Goal: Task Accomplishment & Management: Use online tool/utility

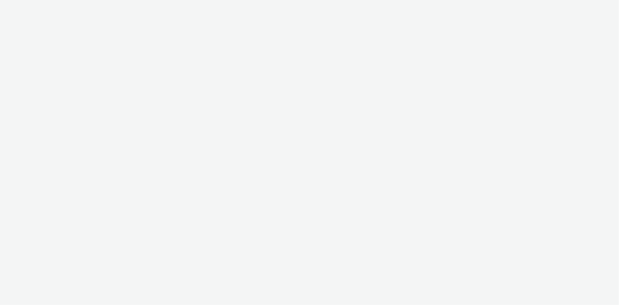
select select "24a55a22-8aa5-41c4-a59c-f152ca3b36a1"
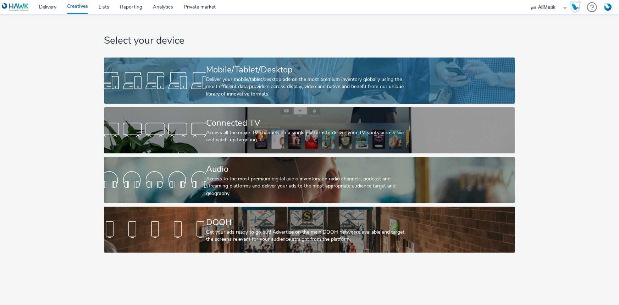
click at [249, 80] on div "Deliver your mobile/tablet/desktop ads on the most premium inventory globally u…" at bounding box center [308, 87] width 204 height 22
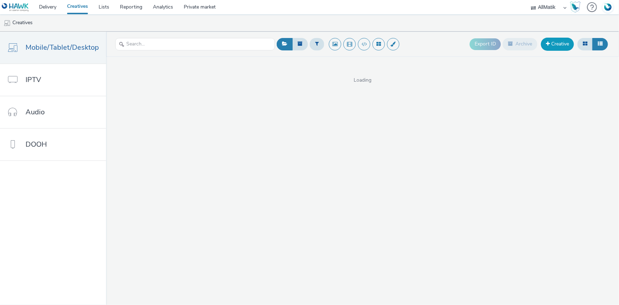
click at [565, 49] on link "Creative" at bounding box center [557, 44] width 33 height 13
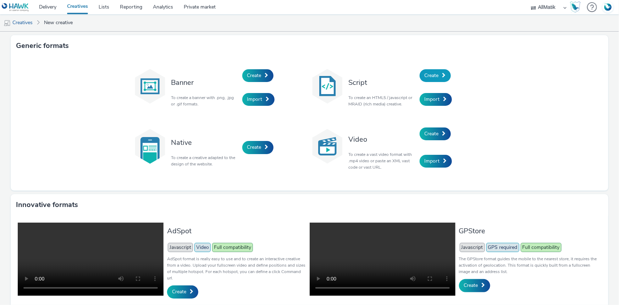
click at [427, 75] on span "Create" at bounding box center [432, 75] width 14 height 7
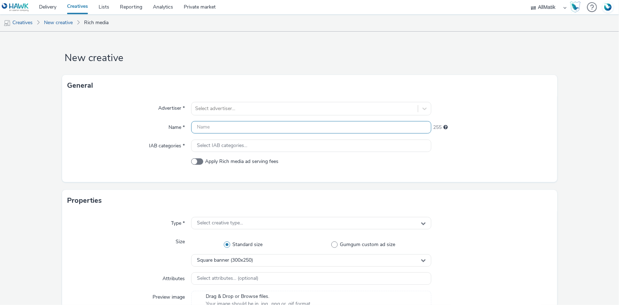
click at [213, 126] on input "text" at bounding box center [311, 127] width 240 height 12
paste input "._Prod_3-T10T11_Intertract-081025_300250_Produit_2"
type input "._Prod_3-T10T11_Intertract-081025_300250_Produit_2"
click at [200, 161] on span at bounding box center [197, 161] width 12 height 6
click at [196, 161] on input "Apply Rich media ad serving fees" at bounding box center [193, 161] width 5 height 5
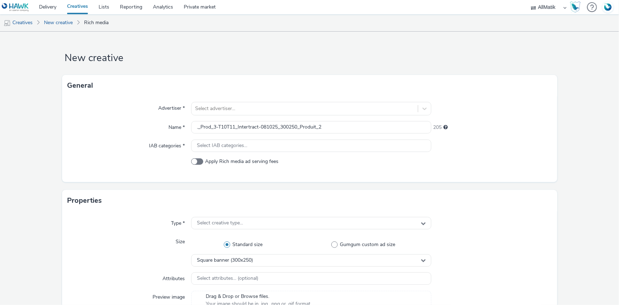
checkbox input "true"
click at [199, 110] on div at bounding box center [304, 108] width 219 height 9
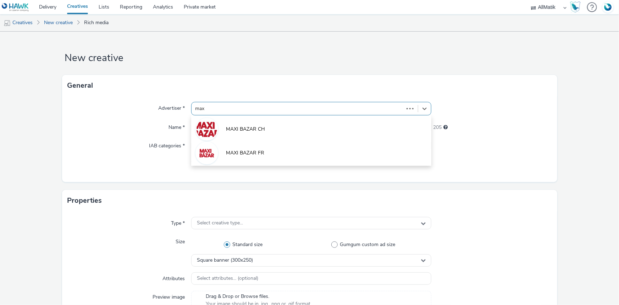
type input "maxi"
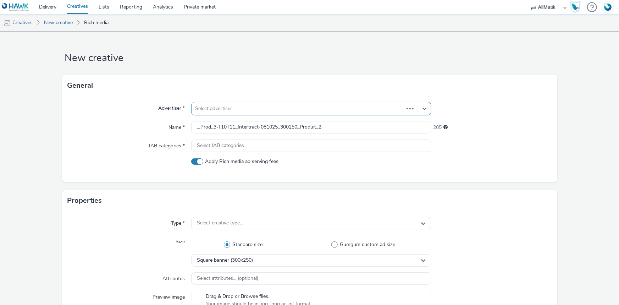
drag, startPoint x: 234, startPoint y: 108, endPoint x: 213, endPoint y: 108, distance: 21.6
click at [213, 108] on div at bounding box center [297, 108] width 205 height 9
type input "MA"
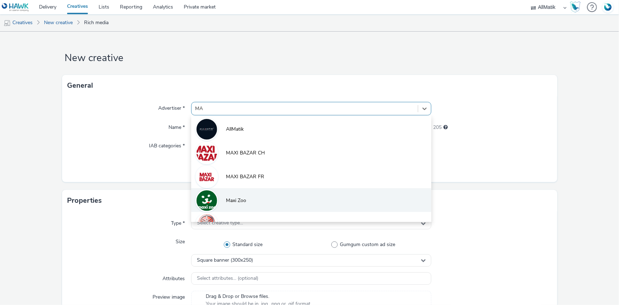
click at [247, 192] on li "Maxi Zoo" at bounding box center [311, 200] width 240 height 24
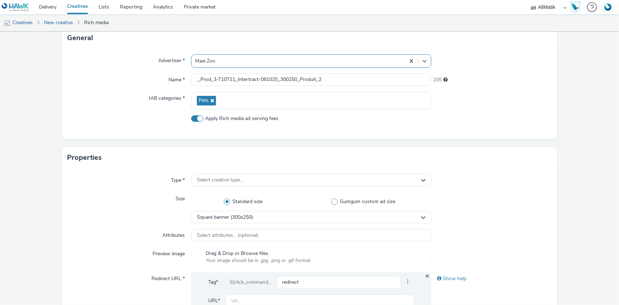
scroll to position [129, 0]
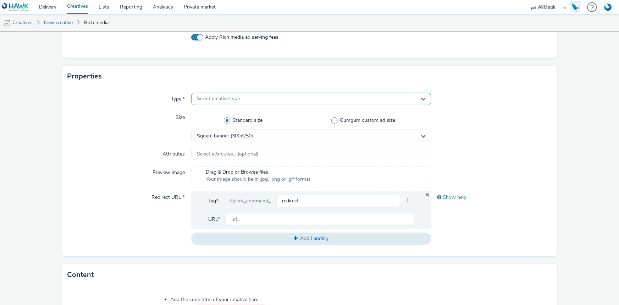
click at [251, 100] on div "Select creative type..." at bounding box center [311, 99] width 240 height 12
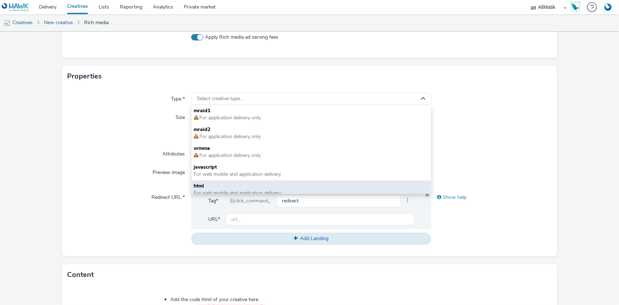
click at [214, 188] on span "html" at bounding box center [311, 185] width 235 height 7
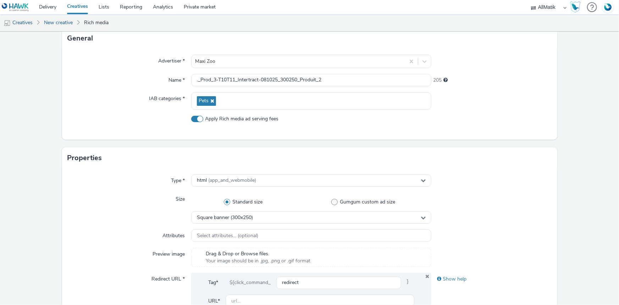
scroll to position [226, 0]
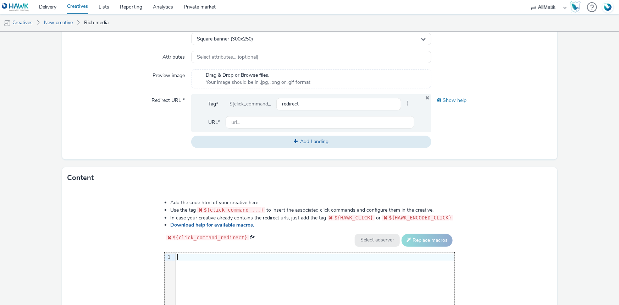
click at [242, 256] on div at bounding box center [315, 257] width 279 height 7
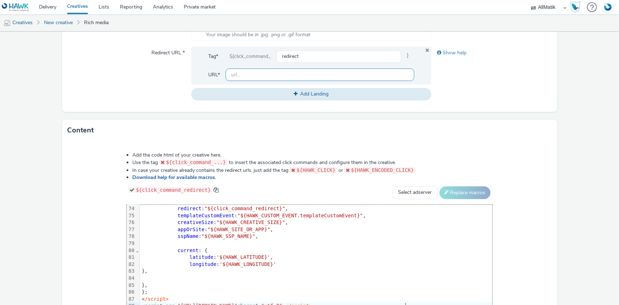
click at [263, 79] on input "text" at bounding box center [320, 74] width 189 height 12
type input "http://maxizoo.fr"
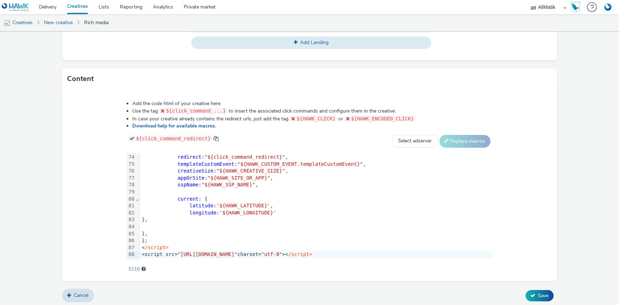
scroll to position [326, 0]
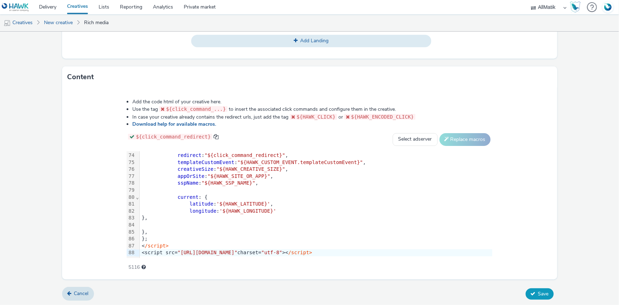
click at [538, 290] on span "Save" at bounding box center [543, 293] width 11 height 7
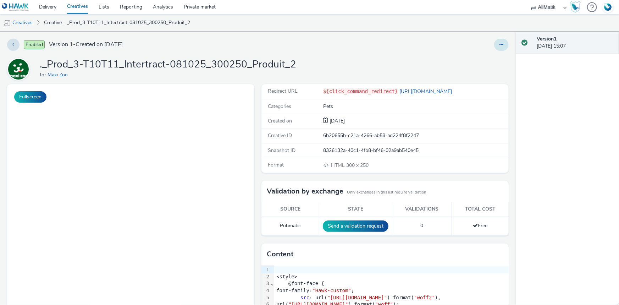
click at [502, 45] on button at bounding box center [501, 45] width 15 height 12
click at [479, 71] on link "Duplicate" at bounding box center [482, 73] width 53 height 14
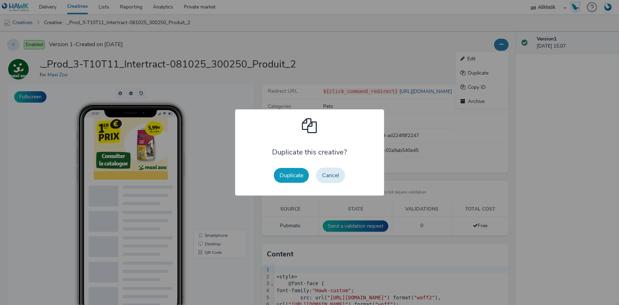
click at [287, 181] on button "Duplicate" at bounding box center [291, 175] width 35 height 15
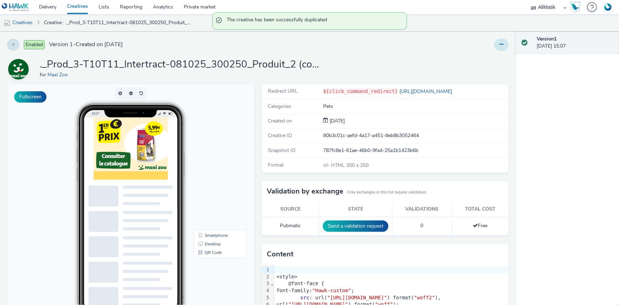
click at [500, 45] on icon at bounding box center [502, 44] width 4 height 5
click at [479, 57] on link "Edit" at bounding box center [482, 59] width 53 height 14
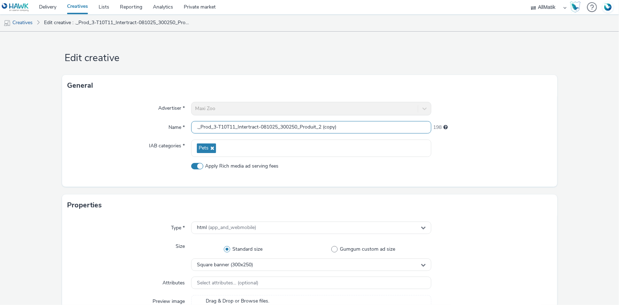
drag, startPoint x: 367, startPoint y: 126, endPoint x: 319, endPoint y: 130, distance: 48.8
click at [319, 130] on input "._Prod_3-T10T11_Intertract-081025_300250_Produit_2 (copy)" at bounding box center [311, 127] width 240 height 12
type input "._Prod_3-T10T11_Intertract-081025_300250_Produit_1"
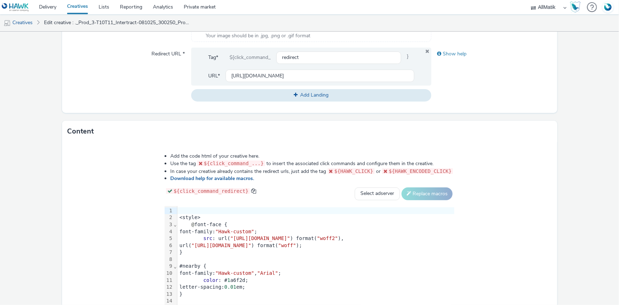
scroll to position [326, 0]
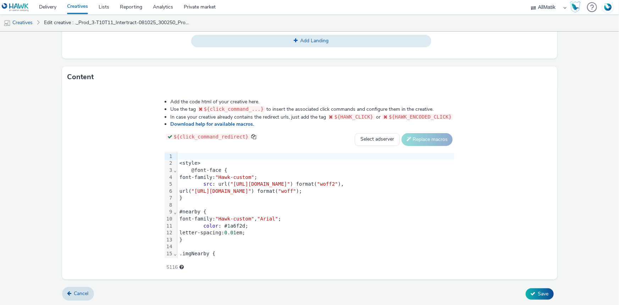
click at [224, 167] on div "@ font-face {" at bounding box center [315, 170] width 277 height 7
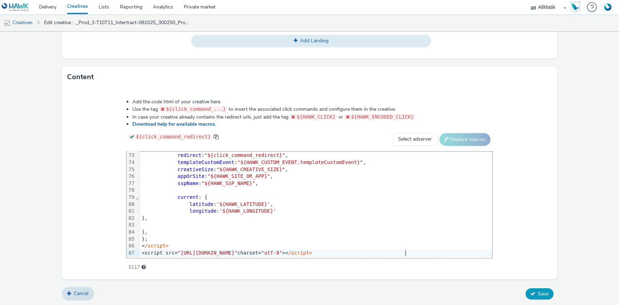
click at [538, 292] on span "Save" at bounding box center [543, 293] width 11 height 7
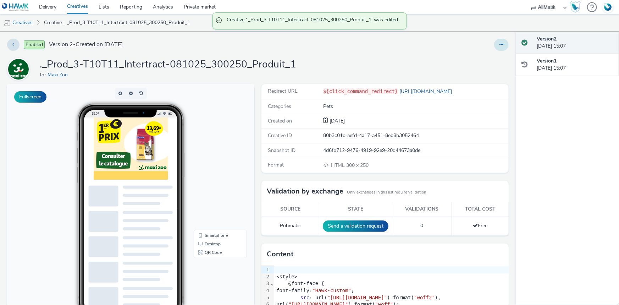
click at [502, 43] on button at bounding box center [501, 45] width 15 height 12
click at [474, 73] on link "Duplicate" at bounding box center [482, 73] width 53 height 14
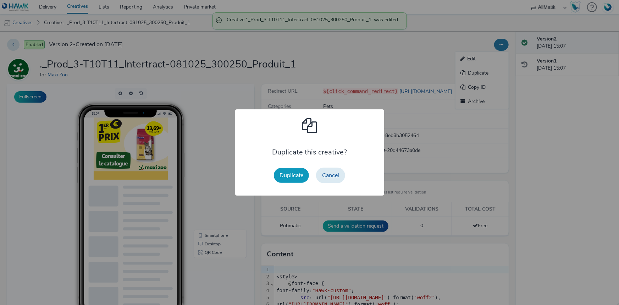
click at [287, 173] on button "Duplicate" at bounding box center [291, 175] width 35 height 15
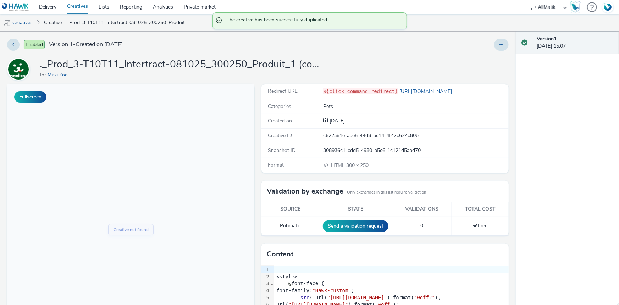
click at [500, 33] on div "Enabled Version 1 - Created on 08 October 2025 ._Prod_3-T10T11_Intertract-08102…" at bounding box center [258, 168] width 516 height 273
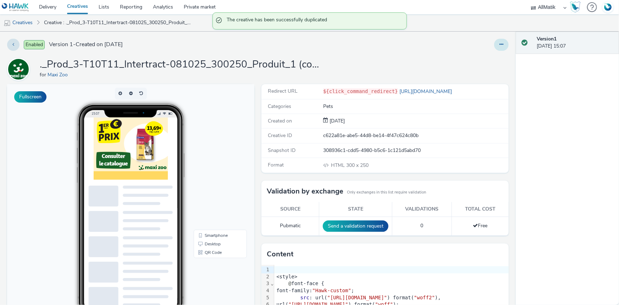
click at [500, 42] on icon at bounding box center [502, 44] width 4 height 5
click at [465, 60] on link "Edit" at bounding box center [482, 59] width 53 height 14
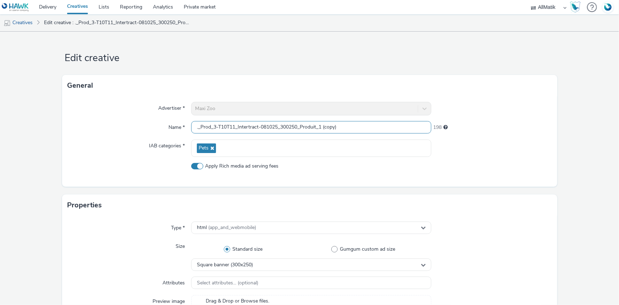
drag, startPoint x: 299, startPoint y: 125, endPoint x: 381, endPoint y: 123, distance: 81.6
click at [380, 124] on input "._Prod_3-T10T11_Intertract-081025_300250_Produit_1 (copy)" at bounding box center [311, 127] width 240 height 12
type input "._Prod_3-T10T11_Intertract-081025_300250_Catalogue"
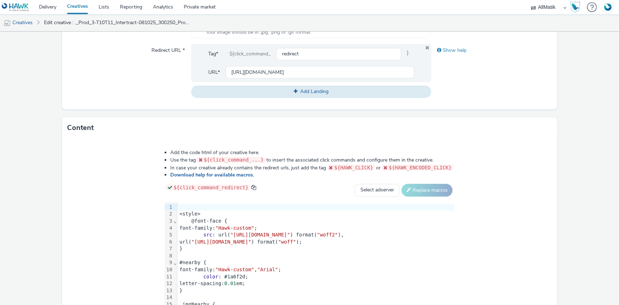
scroll to position [326, 0]
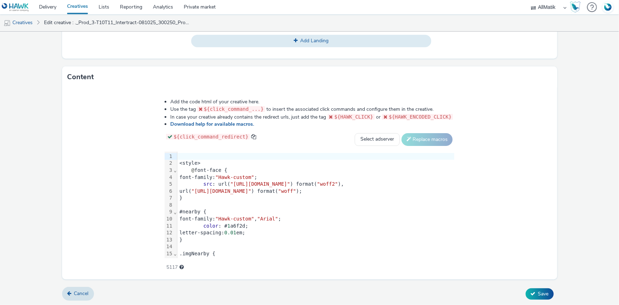
click at [291, 203] on div at bounding box center [315, 205] width 277 height 7
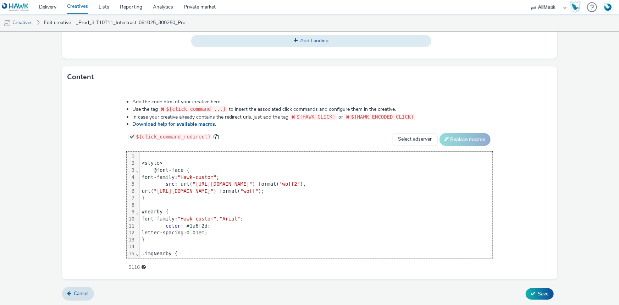
scroll to position [513, 0]
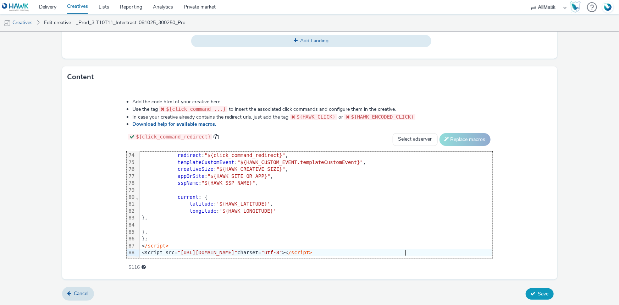
click at [539, 290] on span "Save" at bounding box center [543, 293] width 11 height 7
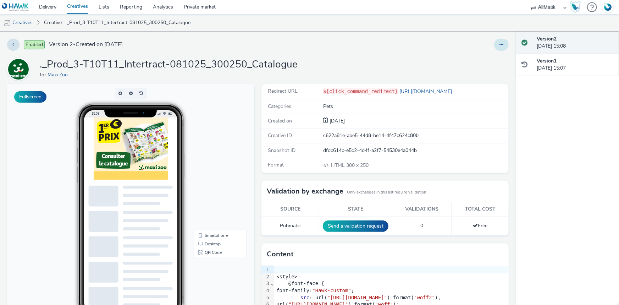
click at [501, 48] on button at bounding box center [501, 45] width 15 height 12
click at [486, 75] on link "Duplicate" at bounding box center [482, 73] width 53 height 14
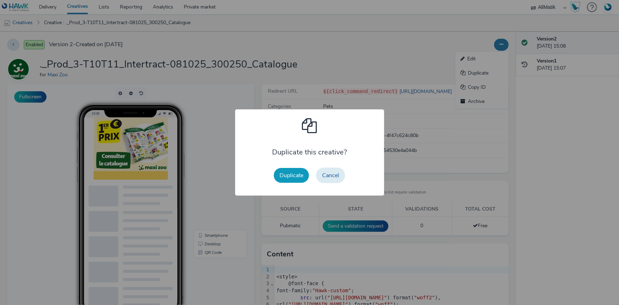
click at [287, 176] on button "Duplicate" at bounding box center [291, 175] width 35 height 15
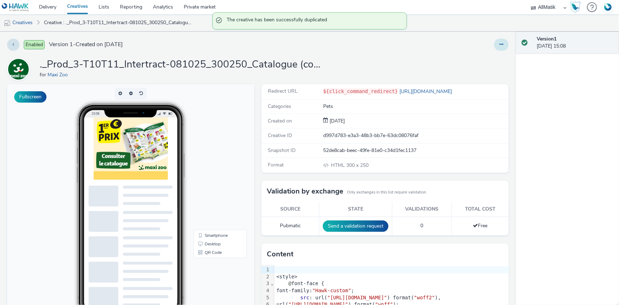
click at [500, 44] on icon at bounding box center [502, 44] width 4 height 5
click at [475, 57] on link "Edit" at bounding box center [482, 59] width 53 height 14
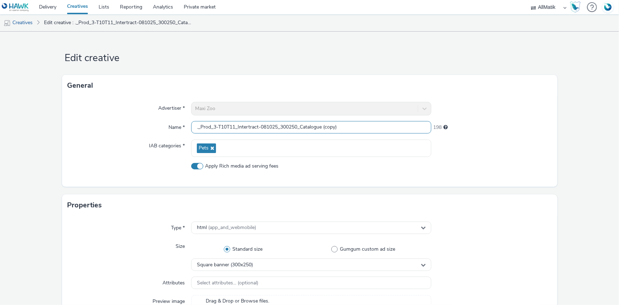
drag, startPoint x: 302, startPoint y: 125, endPoint x: 398, endPoint y: 115, distance: 96.6
click at [398, 115] on div "Advertiser * Maxi Zoo Name * ._Prod_3-T10T11_Intertract-081025_300250_Catalogue…" at bounding box center [309, 141] width 495 height 90
click at [292, 127] on input "._Prod_3-T10T11_Intertract-081025_300250_2" at bounding box center [311, 127] width 240 height 12
click at [199, 128] on input "._Prod_3-T10T11_Intertract-081025_300600_2" at bounding box center [311, 127] width 240 height 12
type input "Prod_3-T10T11_Intertract-081025_300600_2"
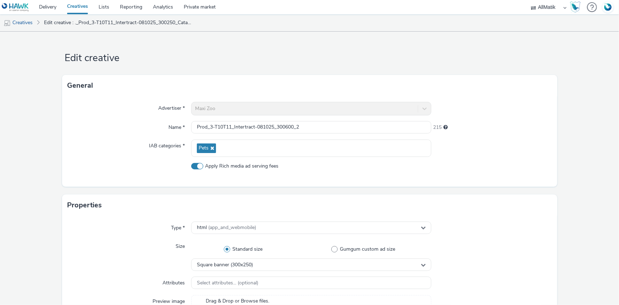
scroll to position [64, 0]
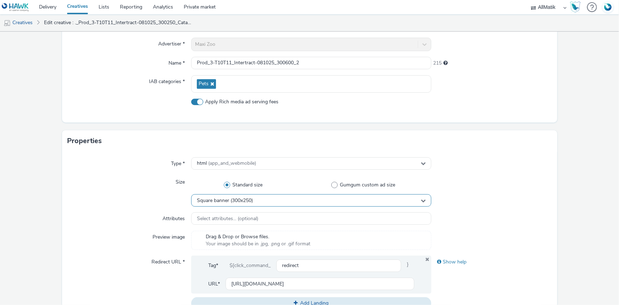
click at [236, 198] on span "Square banner (300x250)" at bounding box center [225, 201] width 56 height 6
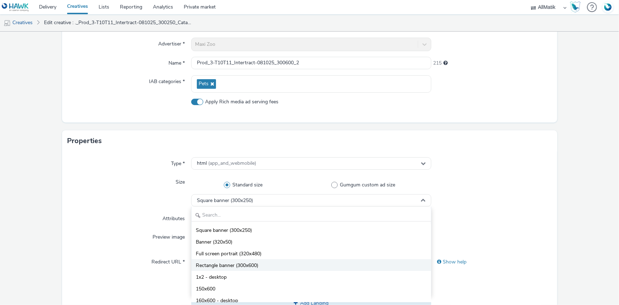
click at [254, 263] on span "Rectangle banner (300x600)" at bounding box center [227, 265] width 62 height 7
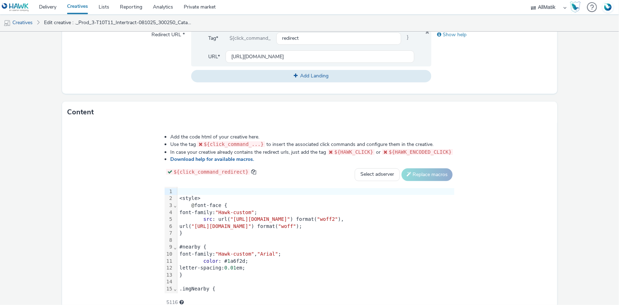
scroll to position [326, 0]
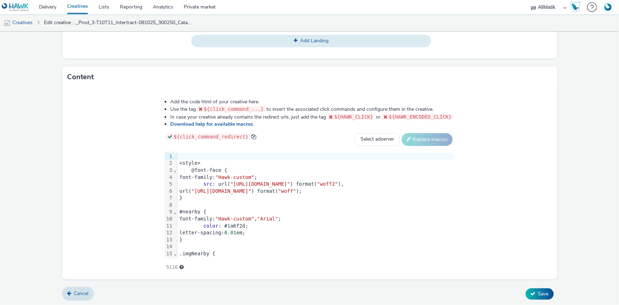
click at [215, 216] on span ""Hawk-custom"" at bounding box center [234, 219] width 39 height 6
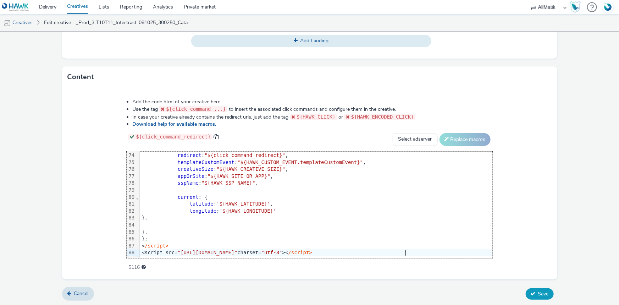
click at [538, 294] on span "Save" at bounding box center [543, 293] width 11 height 7
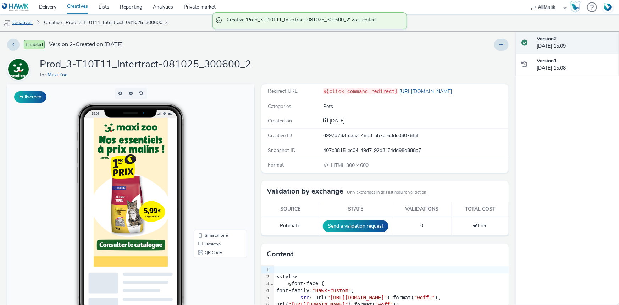
click at [31, 26] on link "Creatives" at bounding box center [18, 22] width 36 height 17
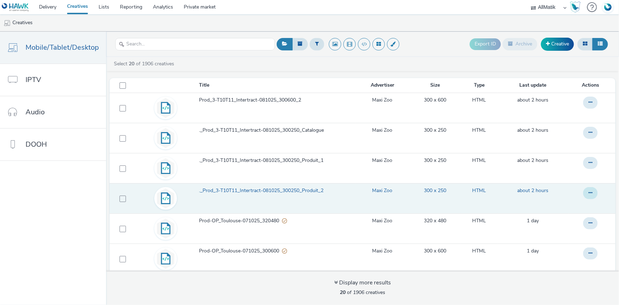
click at [584, 194] on button at bounding box center [590, 193] width 15 height 12
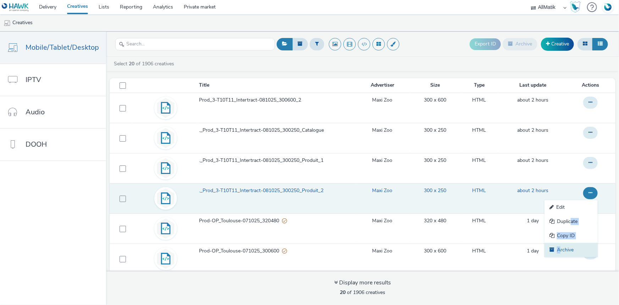
drag, startPoint x: 563, startPoint y: 226, endPoint x: 551, endPoint y: 243, distance: 20.5
click at [551, 243] on ul "Edit Duplicate Copy ID Archive" at bounding box center [571, 228] width 53 height 57
click at [558, 210] on link "Edit" at bounding box center [571, 207] width 53 height 14
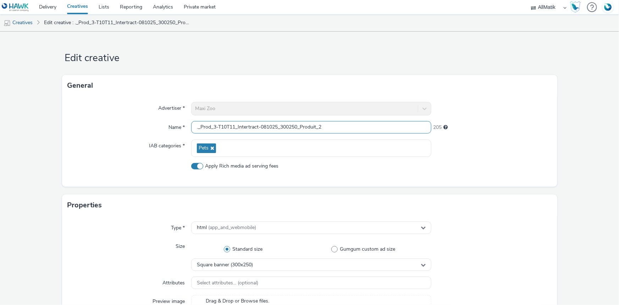
drag, startPoint x: 199, startPoint y: 129, endPoint x: 190, endPoint y: 131, distance: 8.7
click at [191, 131] on input "._Prod_3-T10T11_Intertract-081025_300250_Produit_2" at bounding box center [311, 127] width 240 height 12
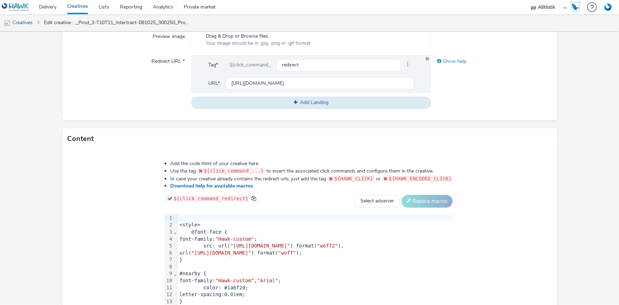
scroll to position [323, 0]
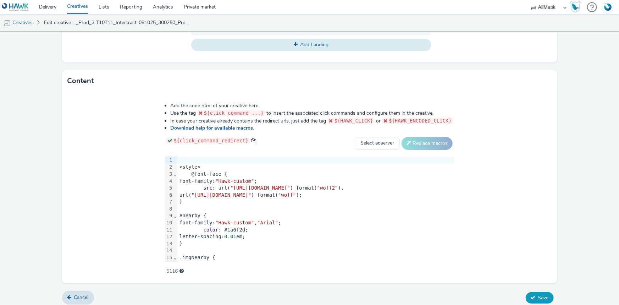
type input "Prod_3-T10T11_Intertract-081025_300250_Produit_2"
click at [541, 301] on button "Save" at bounding box center [540, 297] width 28 height 11
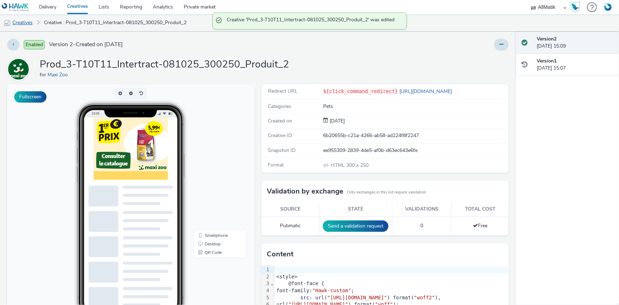
click at [31, 23] on link "Creatives" at bounding box center [18, 22] width 36 height 17
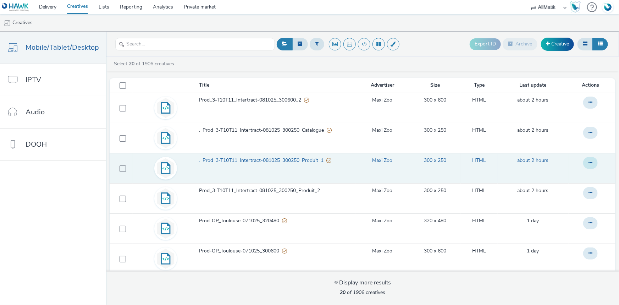
click at [585, 163] on button at bounding box center [590, 163] width 15 height 12
click at [549, 177] on link "Edit" at bounding box center [571, 177] width 53 height 14
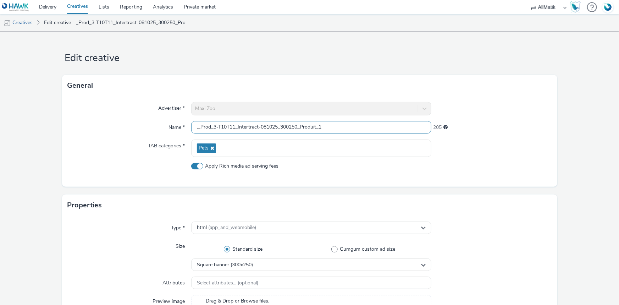
drag, startPoint x: 199, startPoint y: 131, endPoint x: 187, endPoint y: 131, distance: 12.1
click at [187, 131] on div "Name * ._Prod_3-T10T11_Intertract-081025_300250_Produit_1 205" at bounding box center [310, 127] width 484 height 13
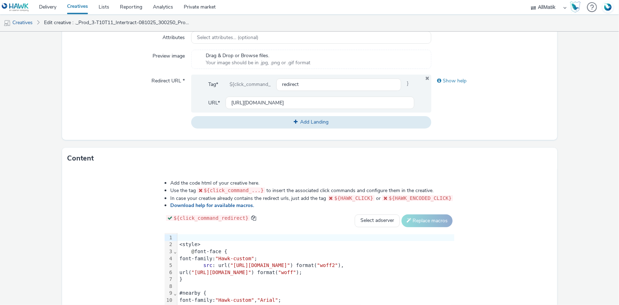
scroll to position [326, 0]
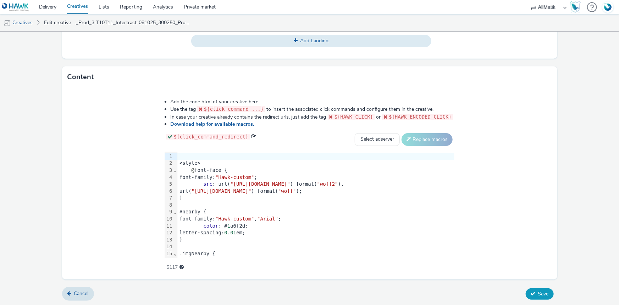
type input "Prod_3-T10T11_Intertract-081025_300250_Produit_1"
click at [533, 293] on button "Save" at bounding box center [540, 293] width 28 height 11
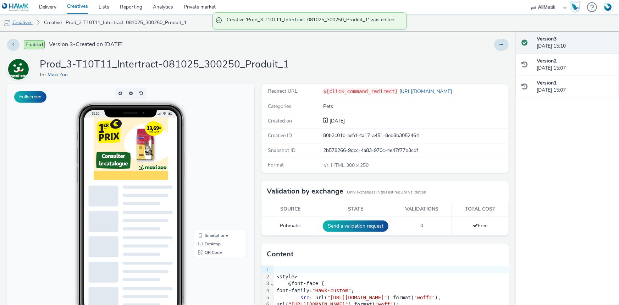
click at [21, 28] on link "Creatives" at bounding box center [18, 22] width 36 height 17
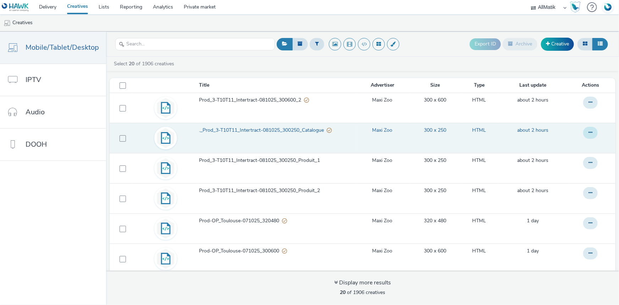
click at [583, 131] on button at bounding box center [590, 133] width 15 height 12
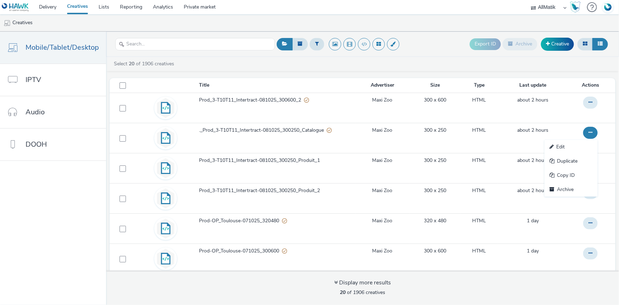
click at [550, 147] on link "Edit" at bounding box center [571, 147] width 53 height 14
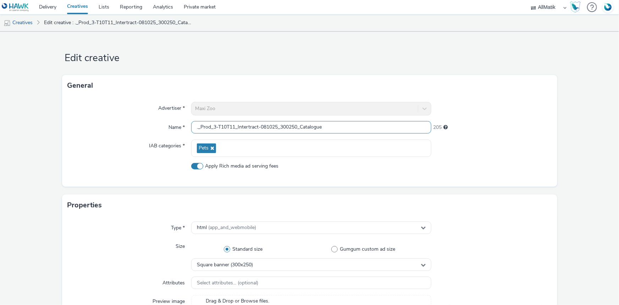
drag, startPoint x: 199, startPoint y: 126, endPoint x: 189, endPoint y: 128, distance: 9.7
click at [191, 128] on input "._Prod_3-T10T11_Intertract-081025_300250_Catalogue" at bounding box center [311, 127] width 240 height 12
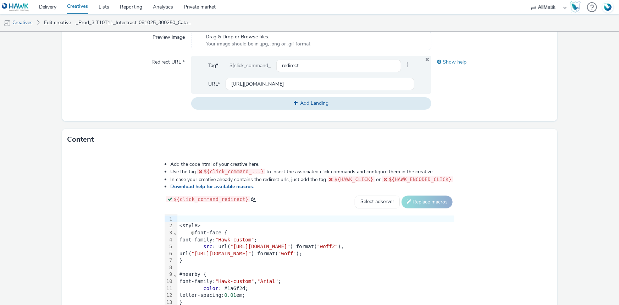
scroll to position [326, 0]
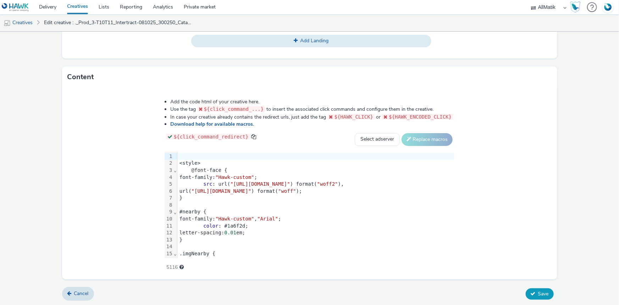
type input "Prod_3-T10T11_Intertract-081025_300250_Catalogue"
click at [531, 295] on icon at bounding box center [533, 293] width 5 height 5
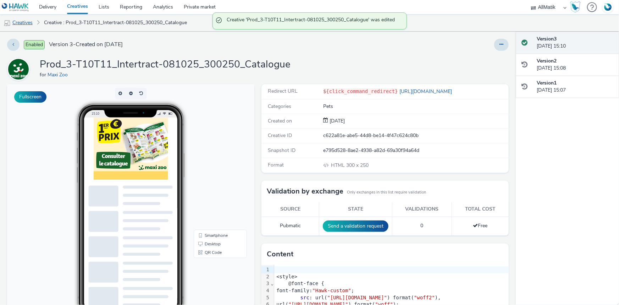
click at [28, 23] on link "Creatives" at bounding box center [18, 22] width 36 height 17
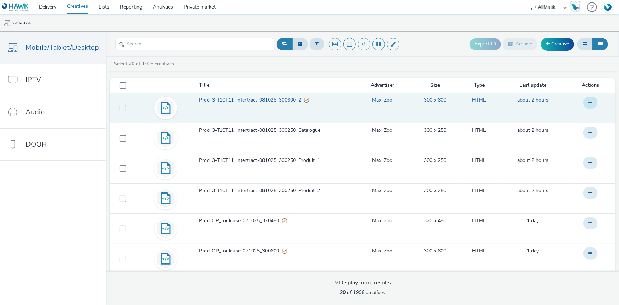
click at [585, 107] on button at bounding box center [590, 103] width 15 height 12
click at [564, 128] on link "Duplicate" at bounding box center [571, 131] width 53 height 14
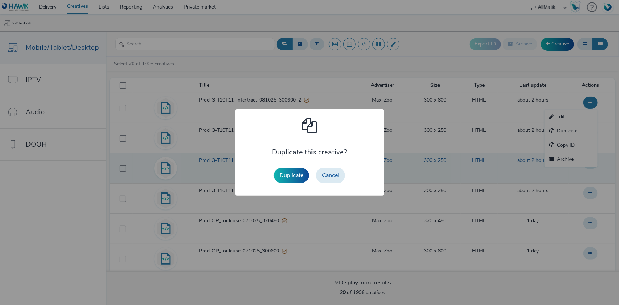
click at [291, 173] on button "Duplicate" at bounding box center [291, 175] width 35 height 15
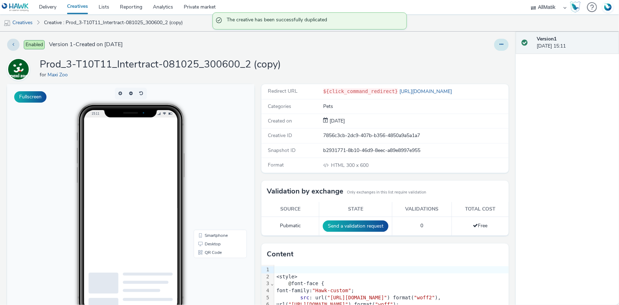
click at [500, 46] on icon at bounding box center [502, 44] width 4 height 5
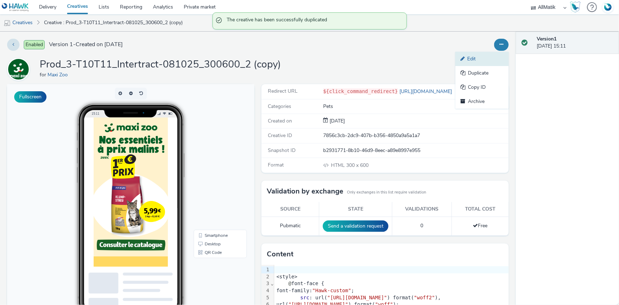
click at [483, 59] on link "Edit" at bounding box center [482, 59] width 53 height 14
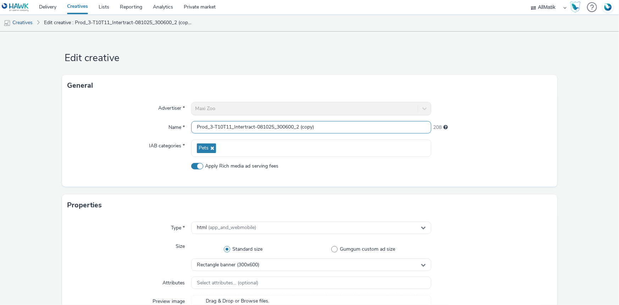
drag, startPoint x: 297, startPoint y: 127, endPoint x: 348, endPoint y: 127, distance: 51.5
click at [348, 127] on input "Prod_3-T10T11_Intertract-081025_300600_2 (copy)" at bounding box center [311, 127] width 240 height 12
type input "Prod_3-T10T11_Intertract-081025_300600_1"
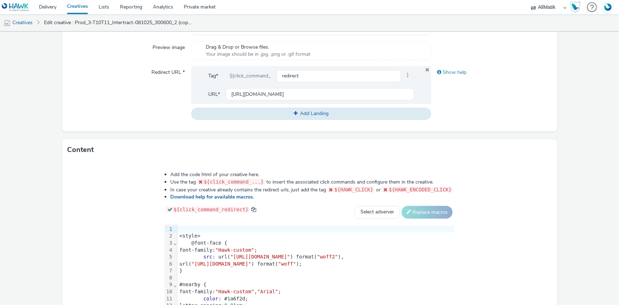
scroll to position [326, 0]
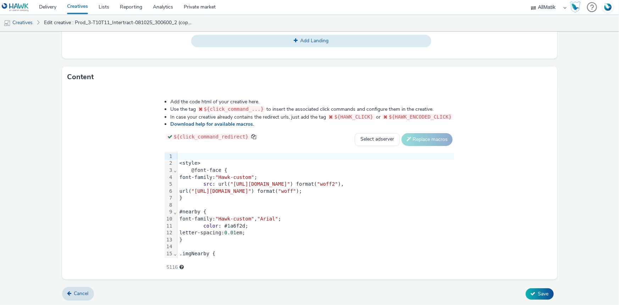
click at [184, 234] on div "letter-spacing: 0.01 em;" at bounding box center [315, 232] width 277 height 7
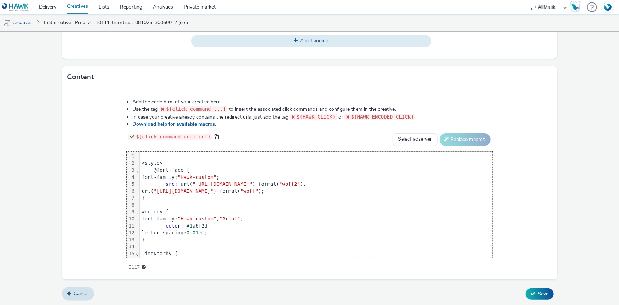
scroll to position [506, 0]
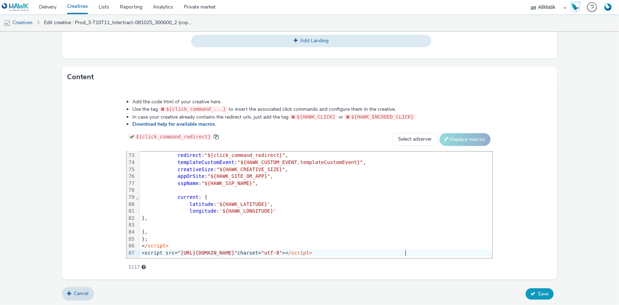
click at [538, 290] on span "Save" at bounding box center [543, 293] width 11 height 7
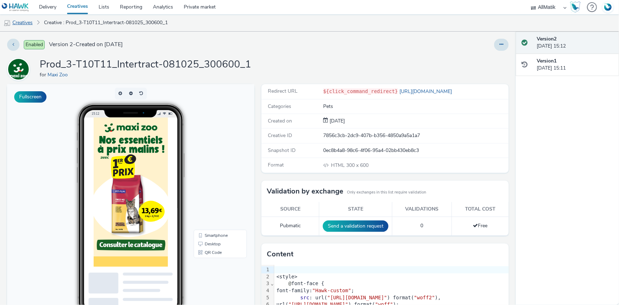
click at [26, 20] on link "Creatives" at bounding box center [18, 22] width 36 height 17
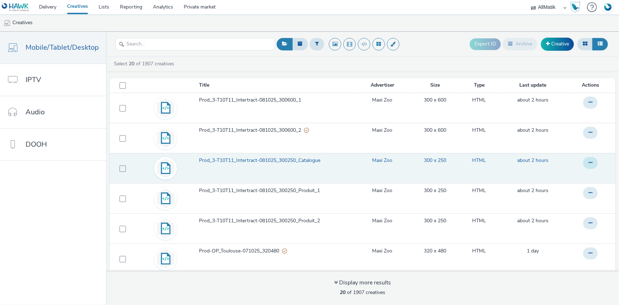
click at [585, 162] on button at bounding box center [590, 163] width 15 height 12
click at [563, 189] on link "Duplicate" at bounding box center [571, 191] width 53 height 14
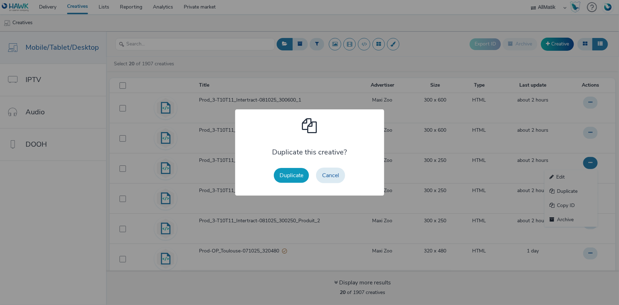
click at [298, 177] on button "Duplicate" at bounding box center [291, 175] width 35 height 15
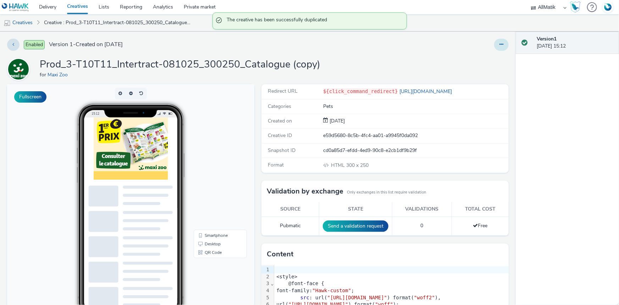
click at [498, 50] on button at bounding box center [501, 45] width 15 height 12
click at [491, 61] on link "Edit" at bounding box center [482, 59] width 53 height 14
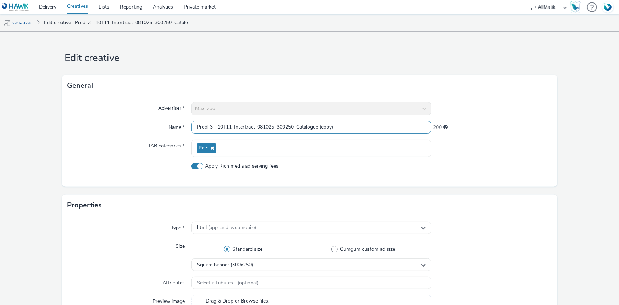
drag, startPoint x: 320, startPoint y: 128, endPoint x: 359, endPoint y: 125, distance: 39.5
click at [359, 125] on input "Prod_3-T10T11_Intertract-081025_300250_Catalogue (copy)" at bounding box center [311, 127] width 240 height 12
click at [212, 128] on input "Prod_3-T10T11_Intertract-081025_300250_Catalogue" at bounding box center [311, 127] width 240 height 12
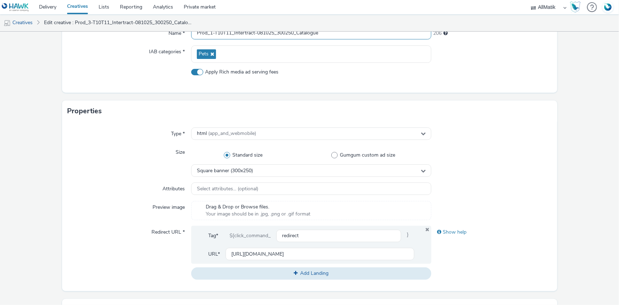
scroll to position [193, 0]
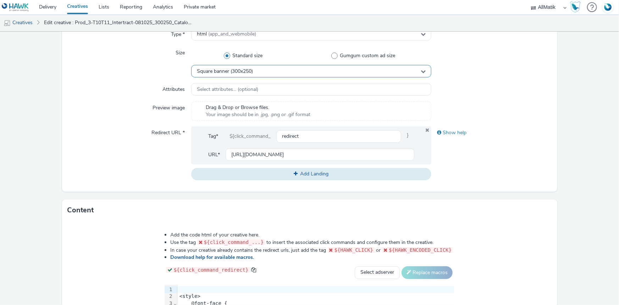
type input "Prod_1-T10T11_Intertract-081025_300250_Catalogue"
click at [254, 71] on div "Square banner (300x250)" at bounding box center [311, 71] width 240 height 12
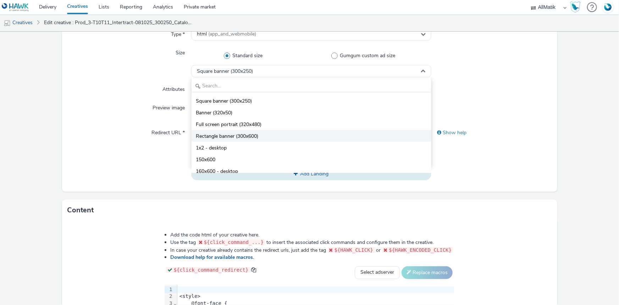
click at [252, 136] on span "Rectangle banner (300x600)" at bounding box center [227, 136] width 62 height 7
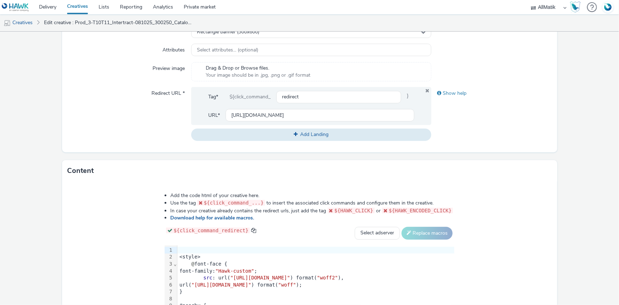
scroll to position [326, 0]
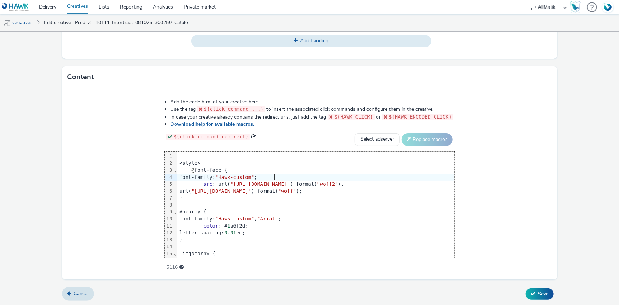
click at [246, 177] on div "font-family: "Hawk-custom" ;" at bounding box center [315, 177] width 277 height 7
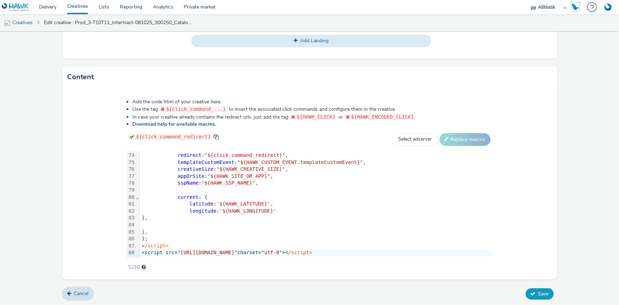
click at [547, 293] on button "Save" at bounding box center [540, 293] width 28 height 11
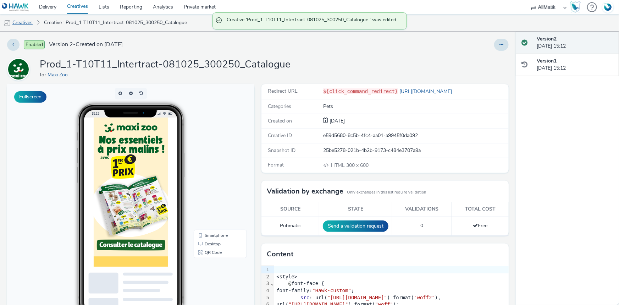
click at [22, 21] on link "Creatives" at bounding box center [18, 22] width 36 height 17
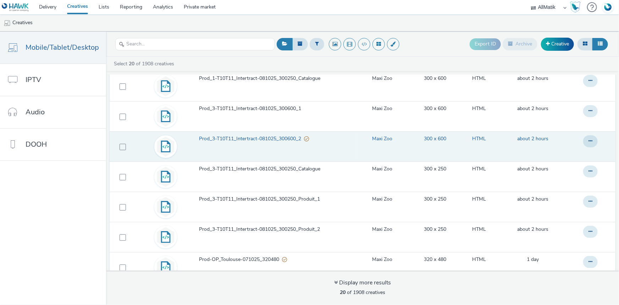
scroll to position [32, 0]
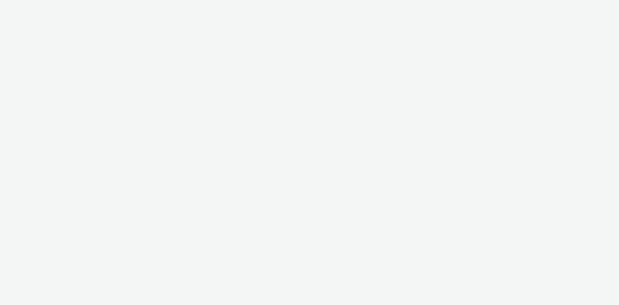
select select "24a55a22-8aa5-41c4-a59c-f152ca3b36a1"
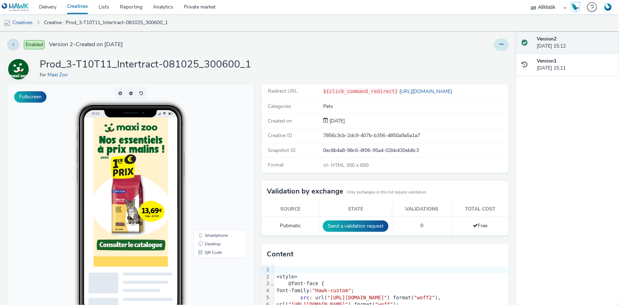
click at [494, 43] on button at bounding box center [501, 45] width 15 height 12
click at [480, 56] on link "Edit" at bounding box center [482, 59] width 53 height 14
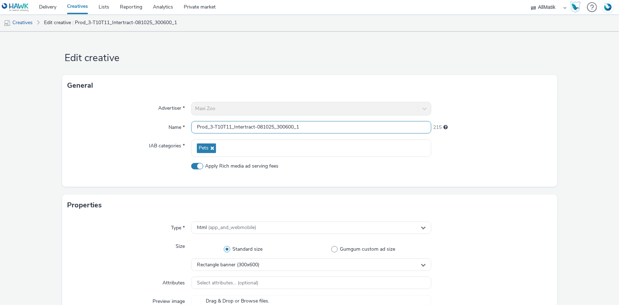
click at [211, 128] on input "Prod_3-T10T11_Intertract-081025_300600_1" at bounding box center [311, 127] width 240 height 12
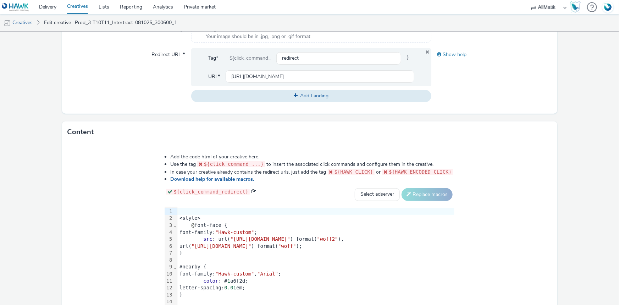
scroll to position [326, 0]
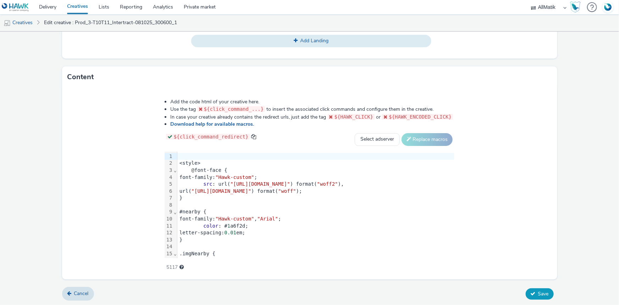
type input "Prod_2-T10T11_Intertract-081025_300600_1"
click at [546, 288] on button "Save" at bounding box center [540, 293] width 28 height 11
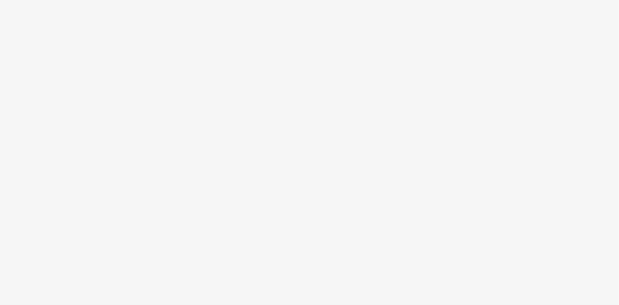
select select "24a55a22-8aa5-41c4-a59c-f152ca3b36a1"
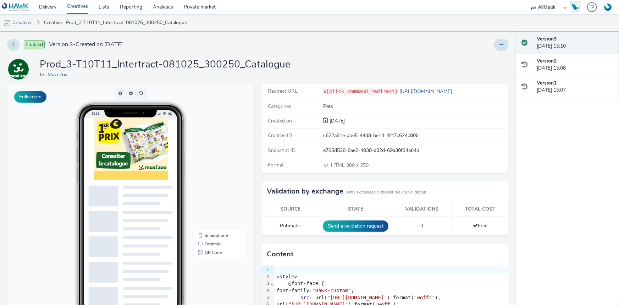
click at [506, 43] on div "Enabled Version 3 - Created on 08 October 2025 Prod_3-T10T11_Intertract-081025_…" at bounding box center [258, 168] width 516 height 273
click at [494, 42] on button at bounding box center [501, 45] width 15 height 12
click at [479, 53] on link "Edit" at bounding box center [482, 59] width 53 height 14
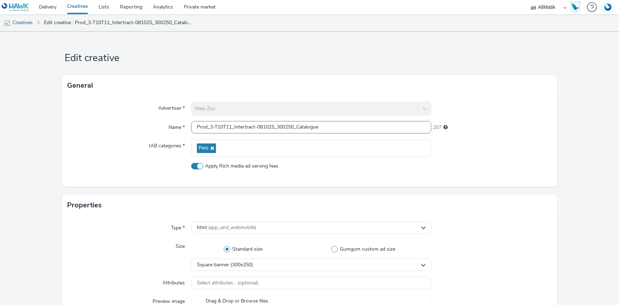
click at [212, 125] on input "Prod_3-T10T11_Intertract-081025_300250_Catalogue" at bounding box center [311, 127] width 240 height 12
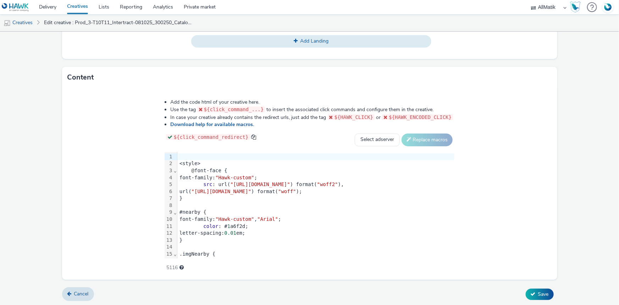
scroll to position [326, 0]
type input "Prod_1-T10T11_Intertract-081025_300250_Catalogue"
click at [538, 291] on span "Save" at bounding box center [543, 293] width 11 height 7
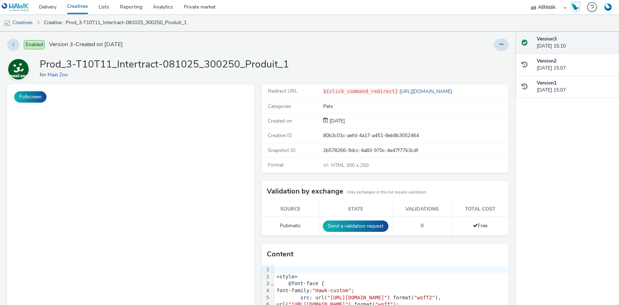
select select "24a55a22-8aa5-41c4-a59c-f152ca3b36a1"
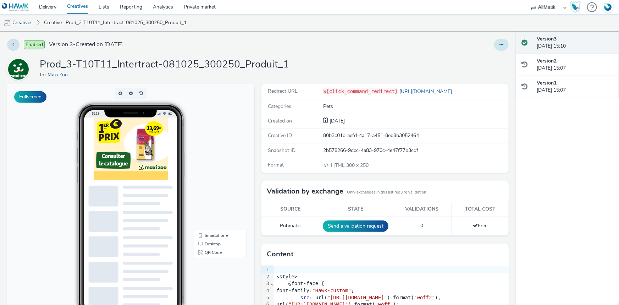
click at [500, 42] on button at bounding box center [501, 45] width 15 height 12
click at [483, 54] on link "Edit" at bounding box center [482, 59] width 53 height 14
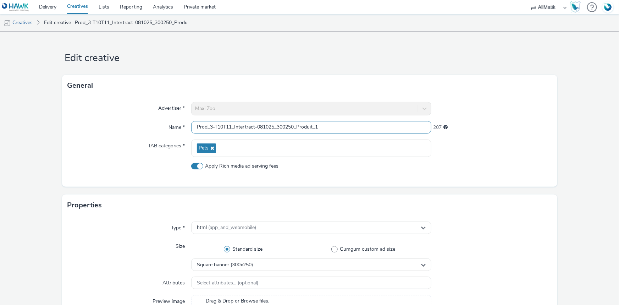
click at [213, 125] on input "Prod_3-T10T11_Intertract-081025_300250_Produit_1" at bounding box center [311, 127] width 240 height 12
click at [210, 128] on input "Prod_2T10T11_Intertract-081025_300250_Produit_1" at bounding box center [311, 127] width 240 height 12
type input "Prod_2-T10T11_Intertract-081025_300250_Produit_1"
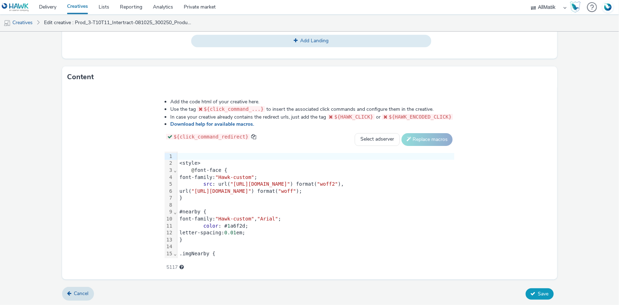
click at [526, 295] on button "Save" at bounding box center [540, 293] width 28 height 11
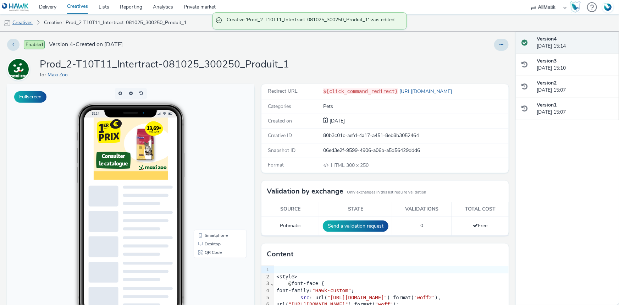
click at [21, 21] on link "Creatives" at bounding box center [18, 22] width 36 height 17
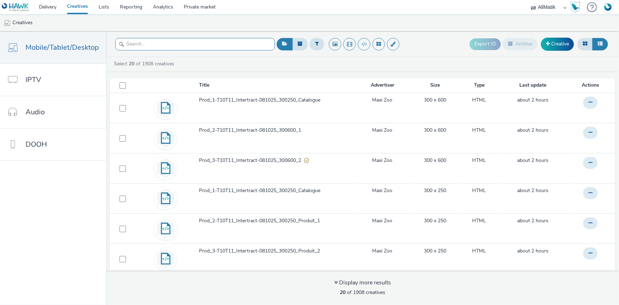
click at [164, 40] on input "text" at bounding box center [195, 44] width 160 height 12
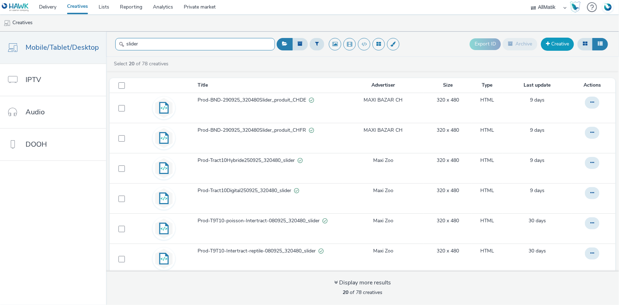
type input "slider"
click at [550, 45] on link "Creative" at bounding box center [557, 44] width 33 height 13
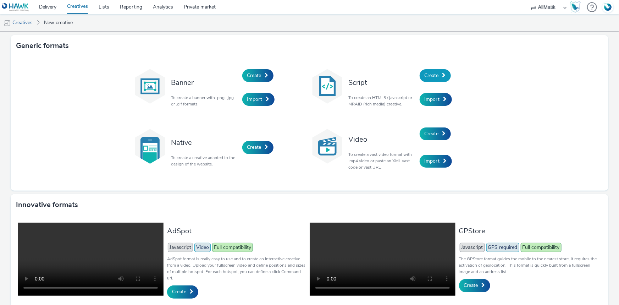
click at [434, 74] on span "Create" at bounding box center [432, 75] width 14 height 7
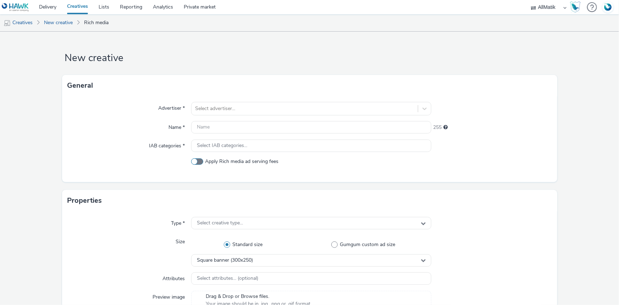
click at [199, 159] on span at bounding box center [197, 161] width 12 height 6
click at [196, 159] on input "Apply Rich media ad serving fees" at bounding box center [193, 161] width 5 height 5
checkbox input "true"
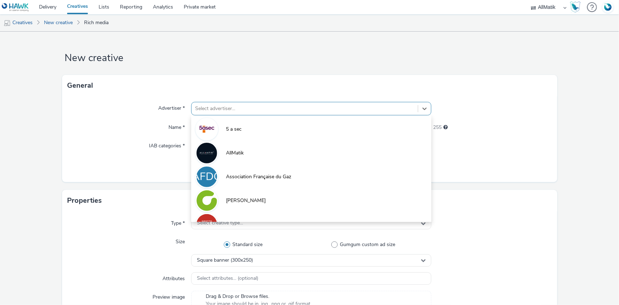
click at [207, 111] on div at bounding box center [304, 108] width 219 height 9
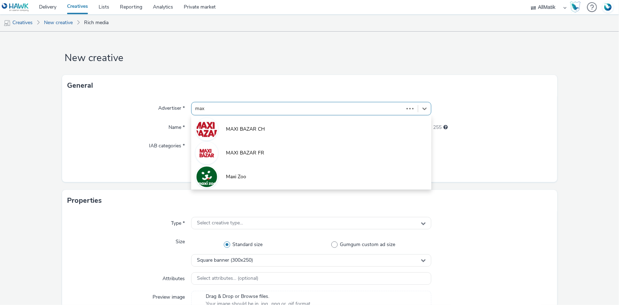
type input "maxi"
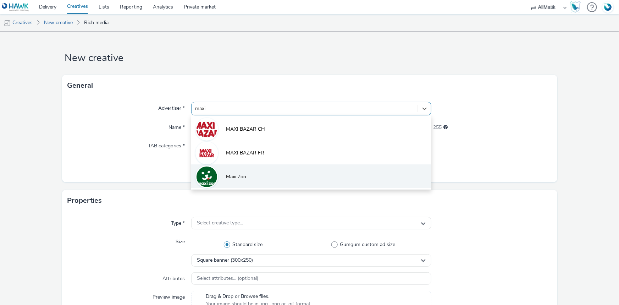
click at [227, 167] on li "Maxi Zoo" at bounding box center [311, 176] width 240 height 24
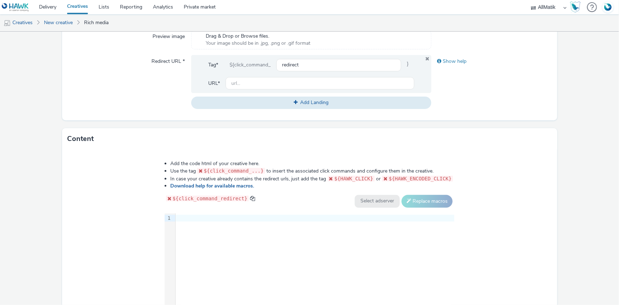
scroll to position [323, 0]
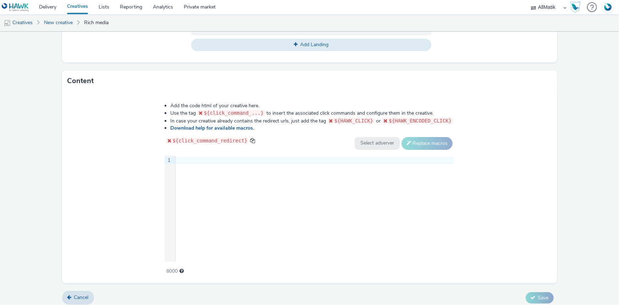
click at [207, 166] on div "9 1 ›" at bounding box center [310, 208] width 290 height 106
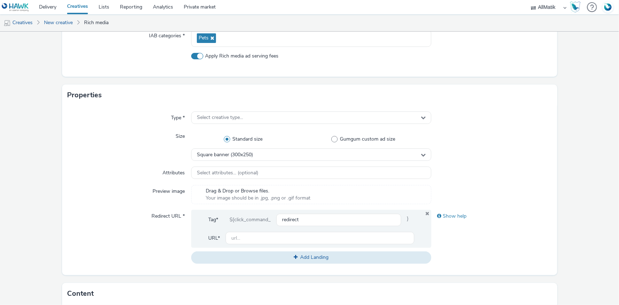
scroll to position [129, 0]
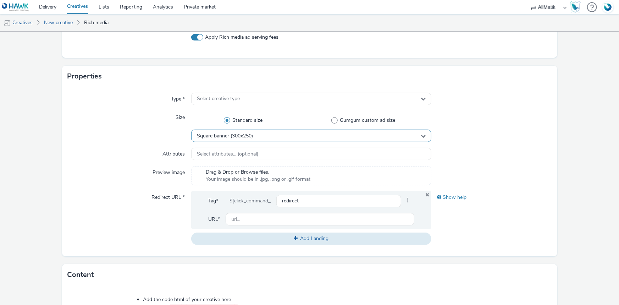
click at [289, 128] on div "Standard size Gumgum custom ad size" at bounding box center [311, 120] width 240 height 18
click at [287, 133] on div "Square banner (300x250)" at bounding box center [311, 136] width 240 height 12
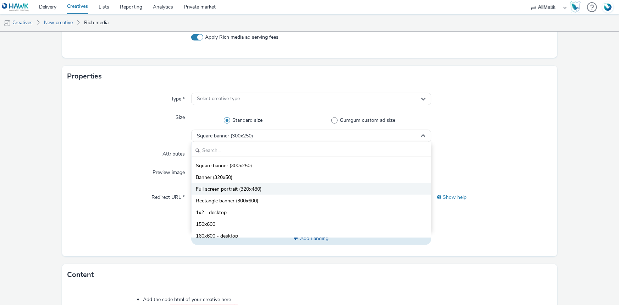
click at [263, 188] on li "Full screen portrait (320x480)" at bounding box center [312, 189] width 240 height 12
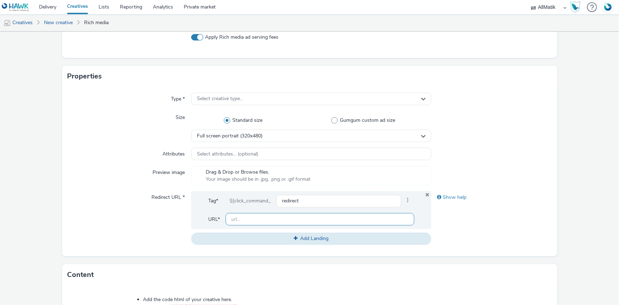
click at [248, 217] on input "text" at bounding box center [320, 219] width 189 height 12
type input "http://maxizoo.fr"
click at [258, 101] on div "Select creative type..." at bounding box center [311, 99] width 240 height 12
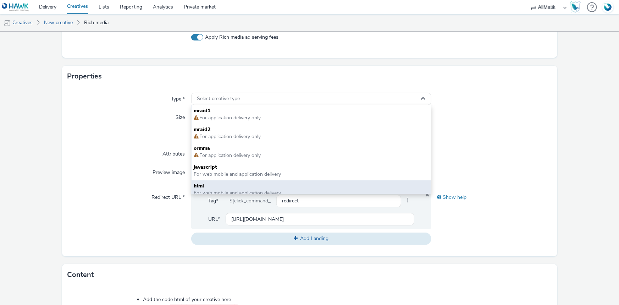
click at [221, 187] on span "html" at bounding box center [311, 185] width 235 height 7
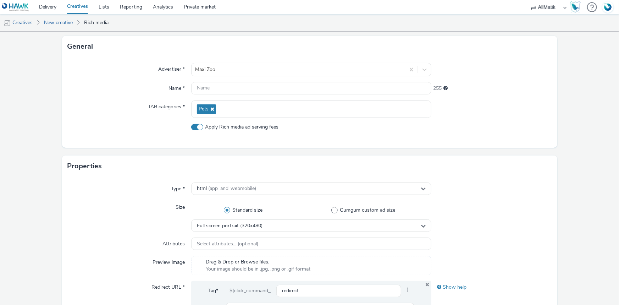
scroll to position [36, 0]
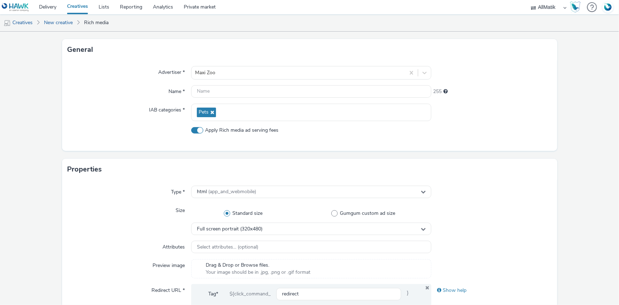
click at [231, 84] on div "Advertiser * Maxi Zoo Name * 255 IAB categories * Pets Apply Rich media ad serv…" at bounding box center [309, 105] width 495 height 90
click at [225, 86] on input "text" at bounding box center [311, 91] width 240 height 12
paste input "Prod_1-T10T11_Intertract-081025-Slider"
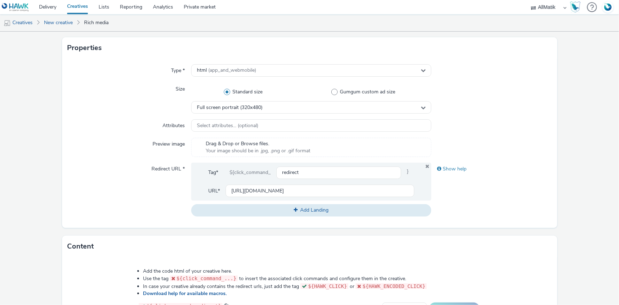
scroll to position [326, 0]
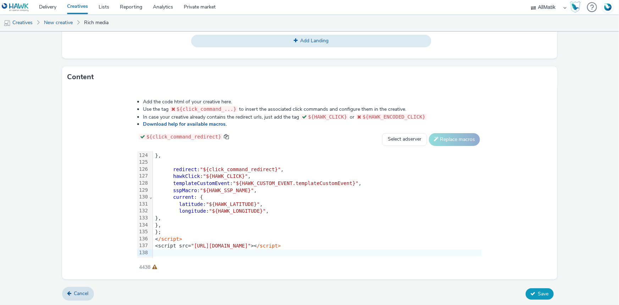
type input "Prod_1-T10T11_Intertract-081025-Slider"
click at [538, 296] on span "Save" at bounding box center [543, 293] width 11 height 7
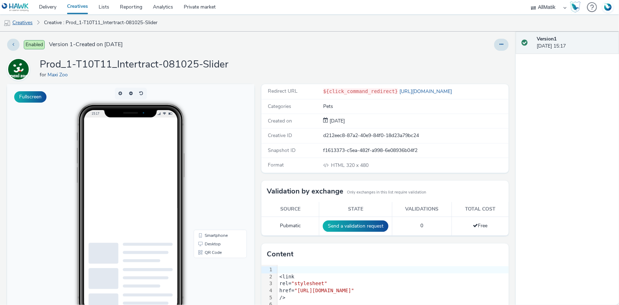
click at [31, 20] on link "Creatives" at bounding box center [18, 22] width 36 height 17
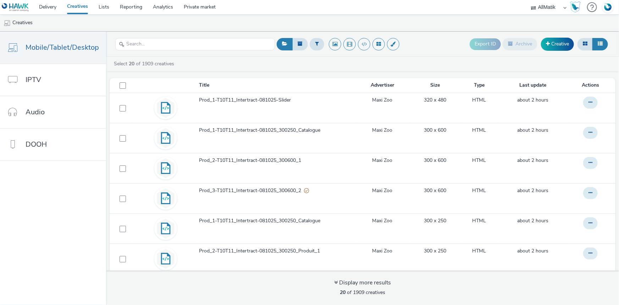
click at [550, 2] on select "ABI Media Ad4Health Adevinta ADITIKS Adops Agence79 AllMatik AMnet FR Amplifi F…" at bounding box center [549, 7] width 43 height 14
click at [551, 9] on select "ABI Media Ad4Health Adevinta ADITIKS Adops Agence79 AllMatik AMnet FR Amplifi F…" at bounding box center [549, 7] width 43 height 14
select select "74ee30ea-faea-4dd3-a1ad-716b3210ee10"
click at [528, 0] on select "ABI Media Ad4Health Adevinta ADITIKS Adops Agence79 AllMatik AMnet FR Amplifi F…" at bounding box center [549, 7] width 43 height 14
select select "ed86ec94-e5cc-4656-947e-a83427878125"
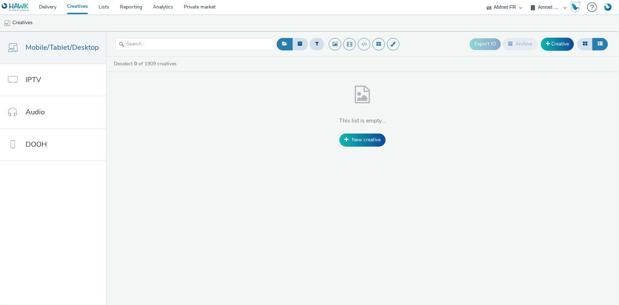
click at [503, 9] on select "ABI Media Ad4Health Adevinta ADITIKS Adops Agence79 AllMatik AMnet FR Amplifi F…" at bounding box center [504, 7] width 43 height 14
click at [483, 0] on select "ABI Media Ad4Health Adevinta ADITIKS Adops Agence79 AllMatik AMnet FR Amplifi F…" at bounding box center [504, 7] width 43 height 14
click at [54, 4] on link "Delivery" at bounding box center [48, 7] width 28 height 14
click at [50, 7] on link "Delivery" at bounding box center [48, 7] width 28 height 14
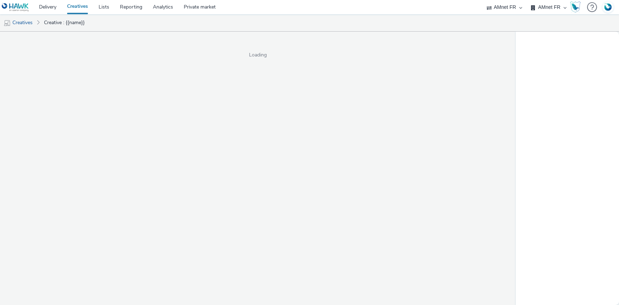
select select "74ee30ea-faea-4dd3-a1ad-716b3210ee10"
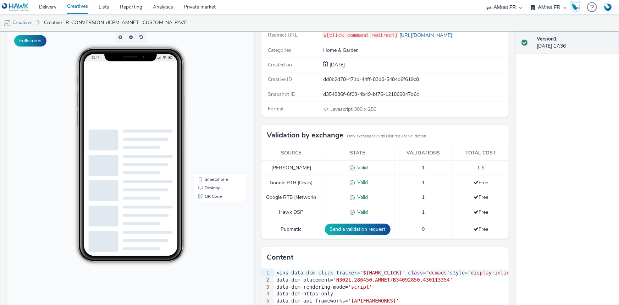
scroll to position [32, 0]
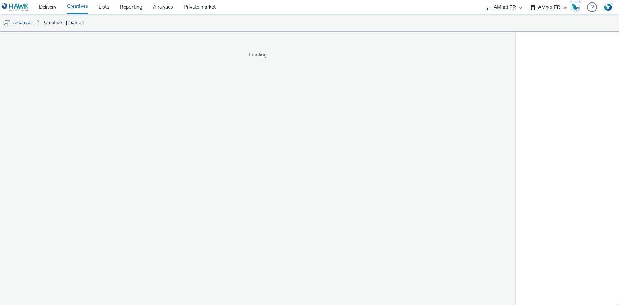
select select "74ee30ea-faea-4dd3-a1ad-716b3210ee10"
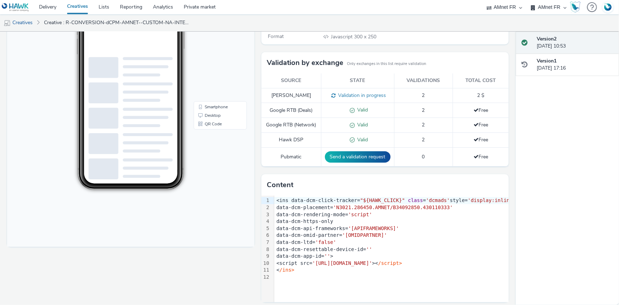
scroll to position [129, 0]
